Goal: Task Accomplishment & Management: Manage account settings

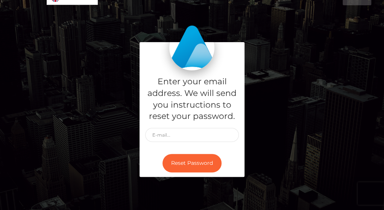
scroll to position [44, 0]
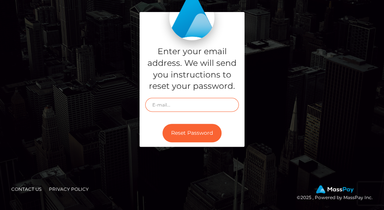
click at [175, 105] on input "text" at bounding box center [192, 105] width 94 height 14
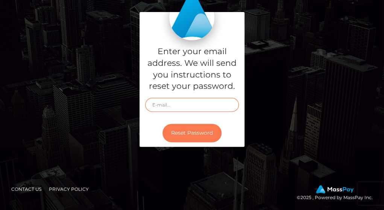
type input "[EMAIL_ADDRESS][DOMAIN_NAME]"
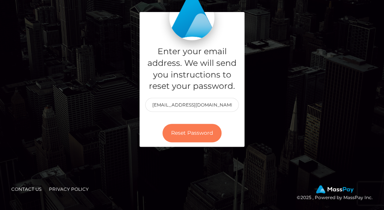
click at [182, 129] on button "Reset Password" at bounding box center [191, 133] width 59 height 18
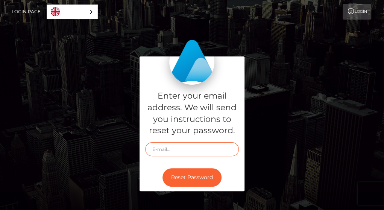
click at [158, 148] on input "text" at bounding box center [192, 149] width 94 height 14
type input "brendaodoyo28@gmail.com"
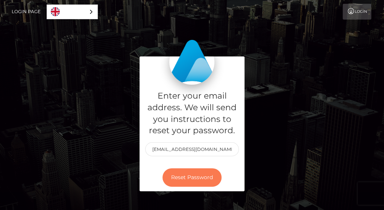
click at [200, 176] on button "Reset Password" at bounding box center [191, 177] width 59 height 18
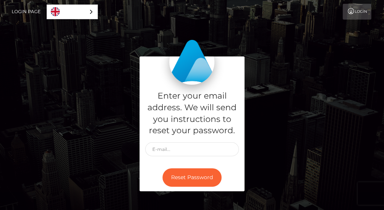
click at [361, 17] on link "Login" at bounding box center [356, 12] width 29 height 16
